Goal: Complete application form

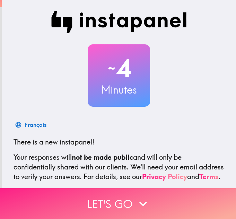
click at [126, 197] on button "Let's go" at bounding box center [118, 203] width 236 height 31
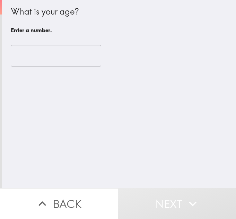
click at [31, 60] on input "number" at bounding box center [56, 55] width 90 height 21
click at [17, 57] on input "number" at bounding box center [56, 55] width 90 height 21
click at [45, 51] on input "number" at bounding box center [56, 55] width 90 height 21
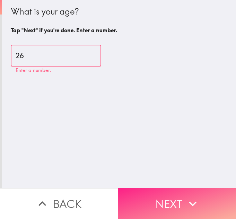
type input "26"
click at [185, 196] on icon "button" at bounding box center [192, 203] width 15 height 15
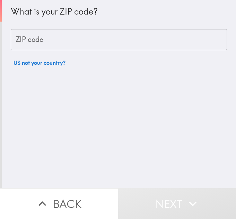
click at [48, 41] on input "ZIP code" at bounding box center [119, 39] width 216 height 21
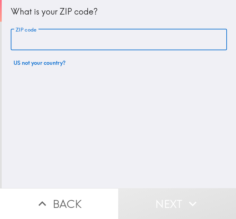
type input "75150"
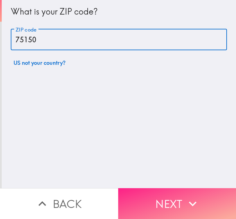
click at [206, 201] on button "Next" at bounding box center [177, 203] width 118 height 31
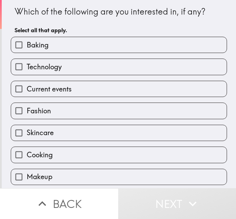
click at [141, 65] on label "Technology" at bounding box center [118, 67] width 215 height 16
click at [27, 65] on input "Technology" at bounding box center [19, 67] width 16 height 16
checkbox input "true"
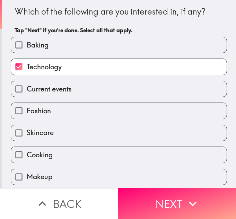
click at [89, 155] on label "Cooking" at bounding box center [118, 155] width 215 height 16
click at [27, 155] on input "Cooking" at bounding box center [19, 155] width 16 height 16
checkbox input "true"
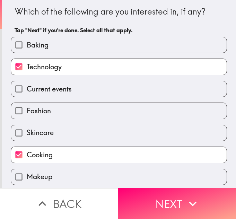
scroll to position [46, 0]
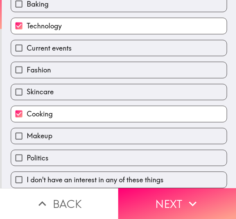
click at [127, 150] on label "Politics" at bounding box center [118, 158] width 215 height 16
click at [27, 150] on input "Politics" at bounding box center [19, 158] width 16 height 16
checkbox input "true"
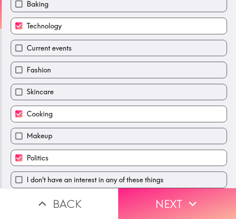
click at [200, 197] on button "Next" at bounding box center [177, 203] width 118 height 31
